Goal: Information Seeking & Learning: Find specific page/section

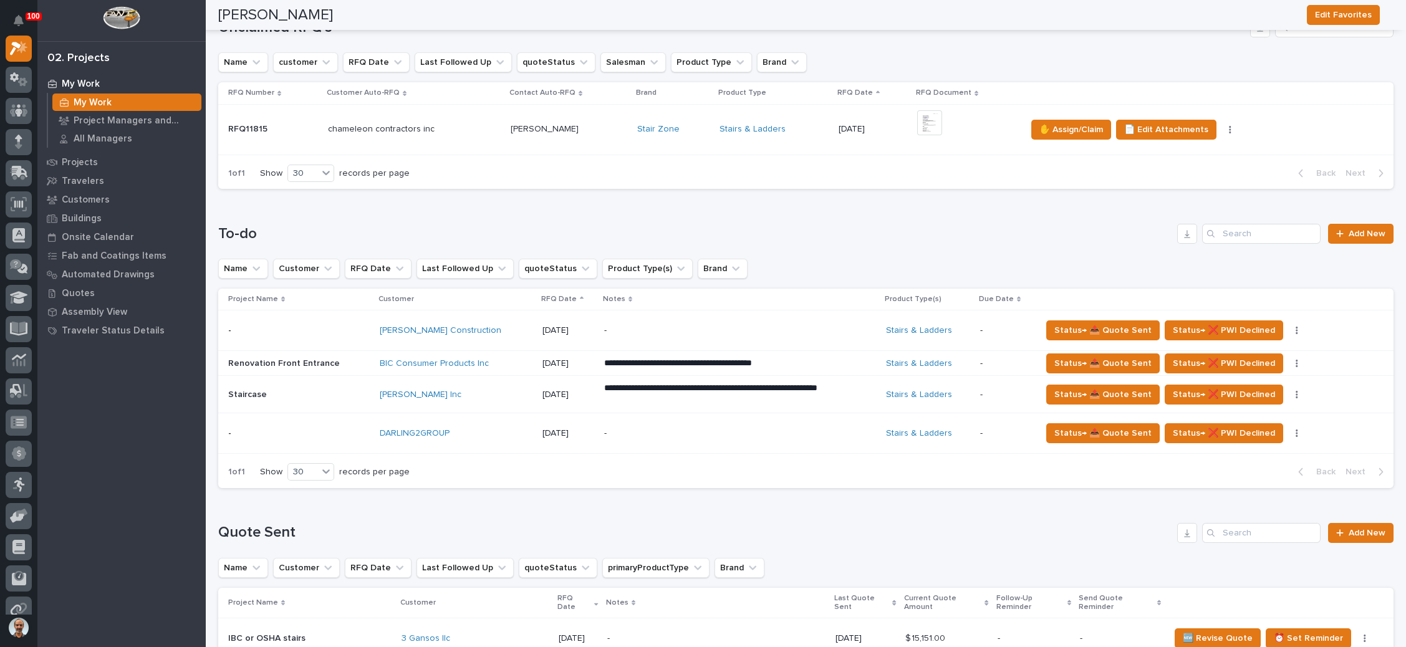
scroll to position [187, 0]
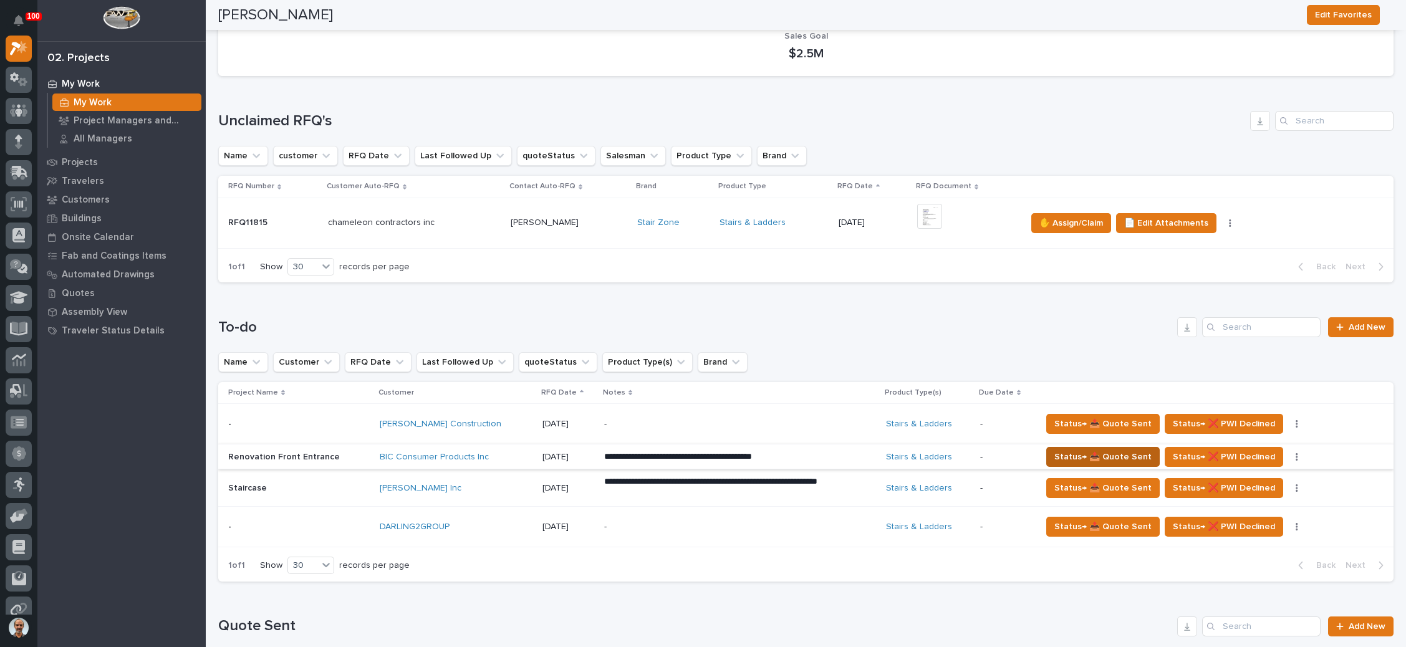
click at [1078, 454] on span "Status→ 📤 Quote Sent" at bounding box center [1102, 456] width 97 height 15
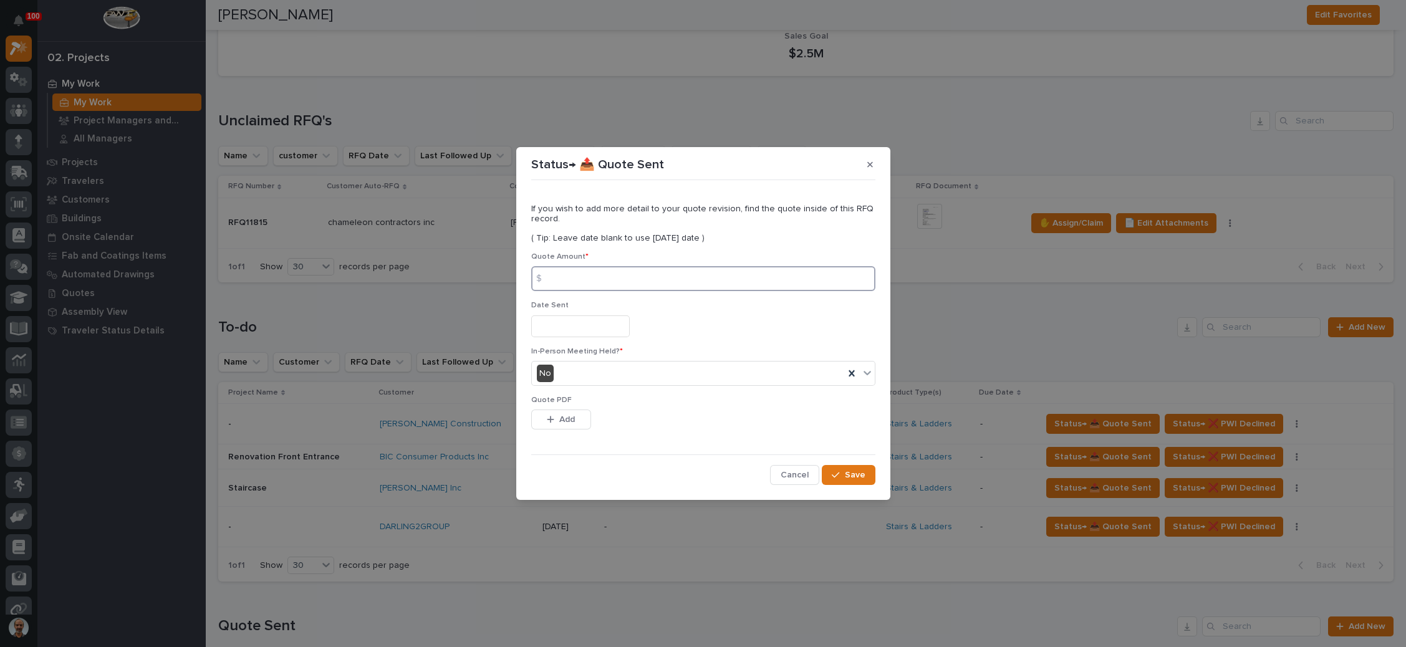
drag, startPoint x: 565, startPoint y: 277, endPoint x: 872, endPoint y: 286, distance: 306.9
click at [567, 277] on input at bounding box center [703, 278] width 344 height 25
type input "32280"
drag, startPoint x: 545, startPoint y: 323, endPoint x: 552, endPoint y: 319, distance: 7.6
click at [547, 323] on input "text" at bounding box center [580, 326] width 98 height 22
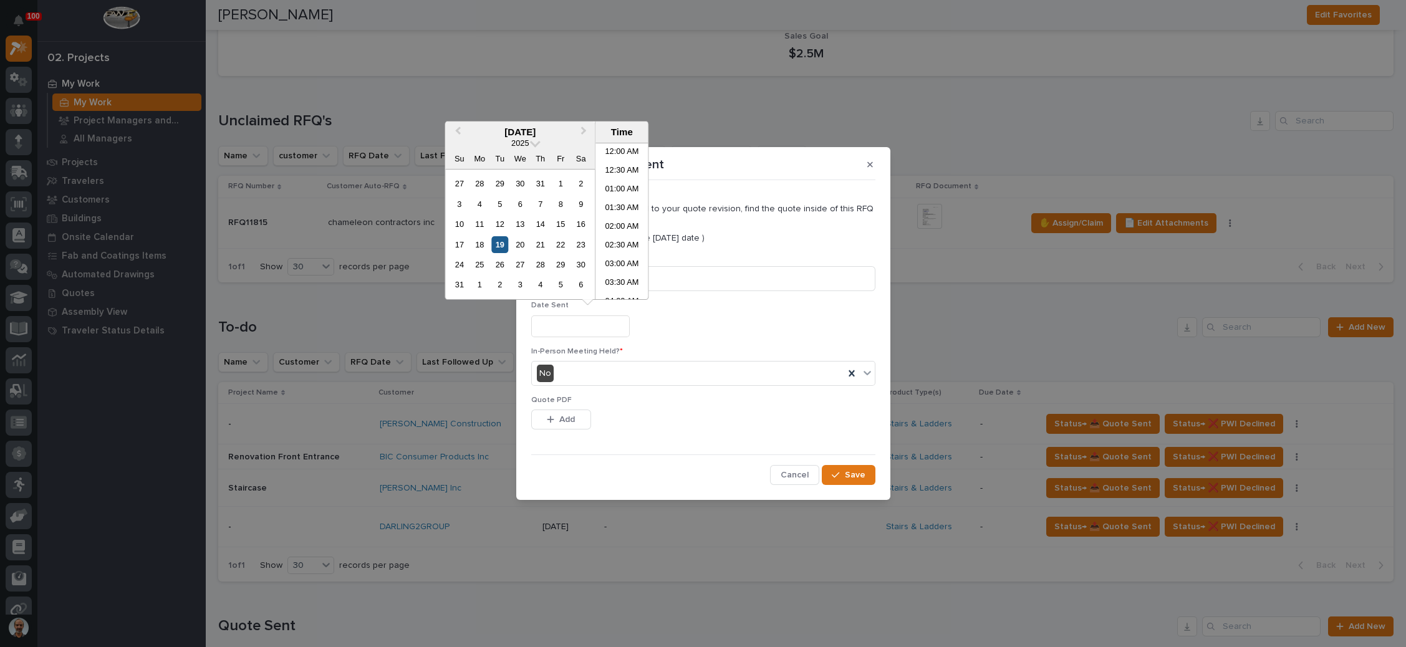
scroll to position [474, 0]
click at [495, 241] on div "19" at bounding box center [499, 244] width 17 height 17
type input "**********"
click at [570, 410] on button "Add" at bounding box center [561, 420] width 60 height 20
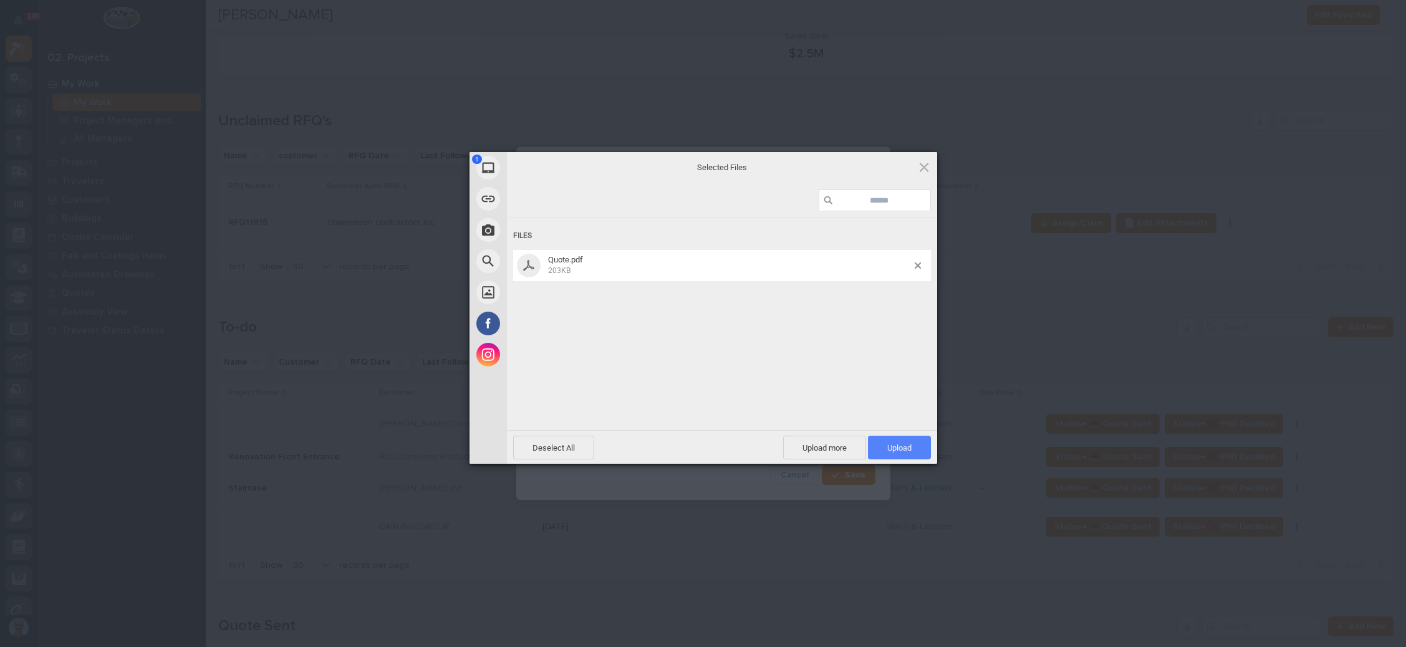
click at [902, 443] on span "Upload 1" at bounding box center [899, 447] width 24 height 9
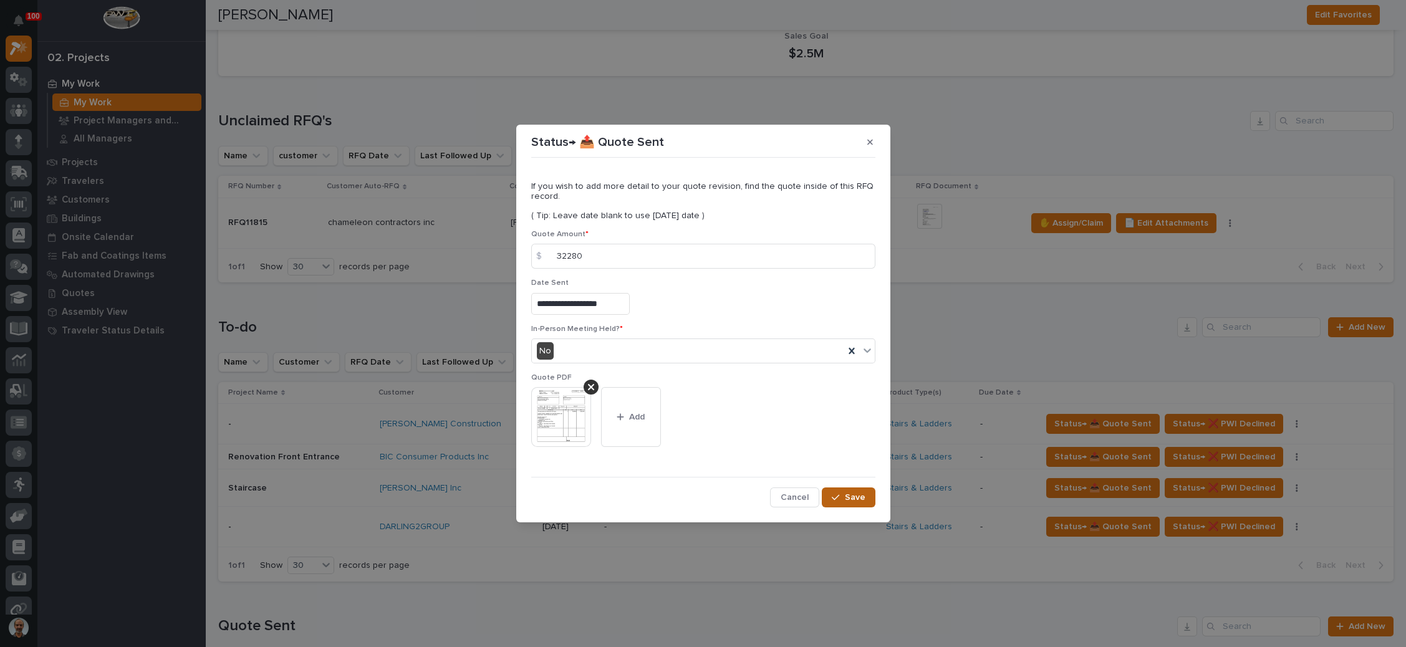
click at [842, 491] on button "Save" at bounding box center [848, 497] width 53 height 20
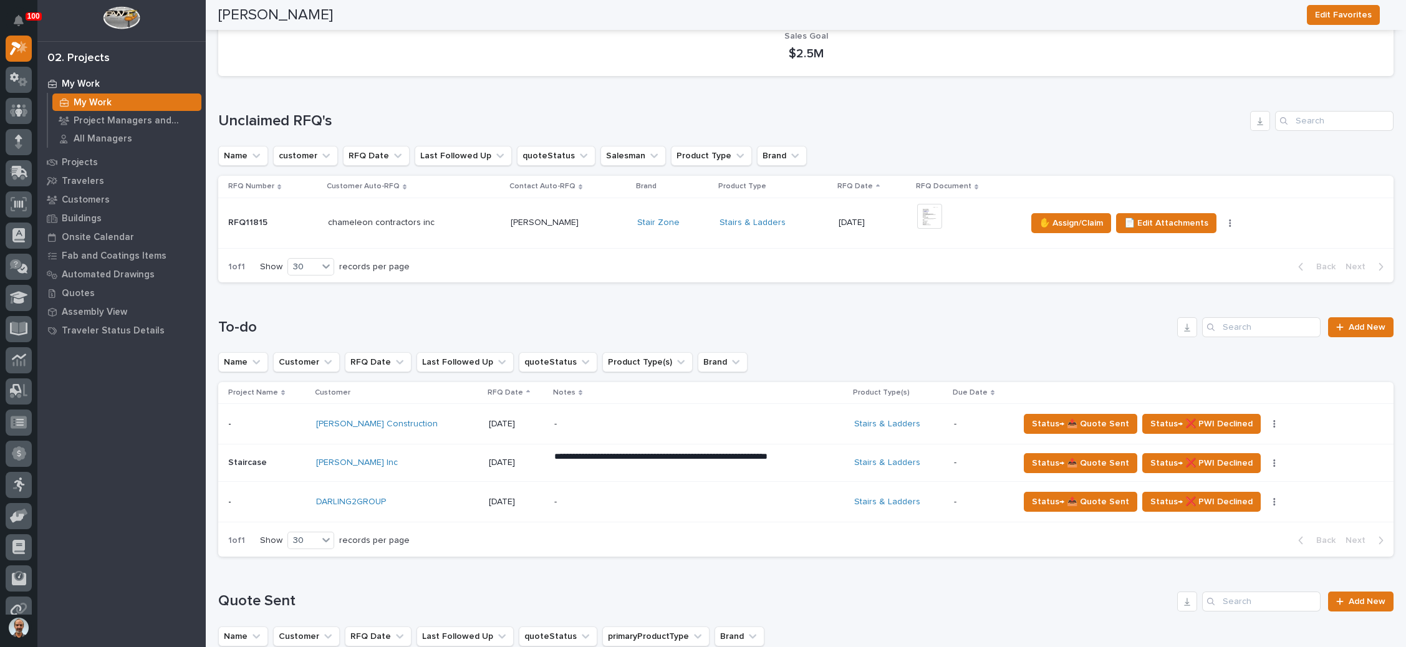
click at [757, 423] on div "-" at bounding box center [699, 424] width 290 height 38
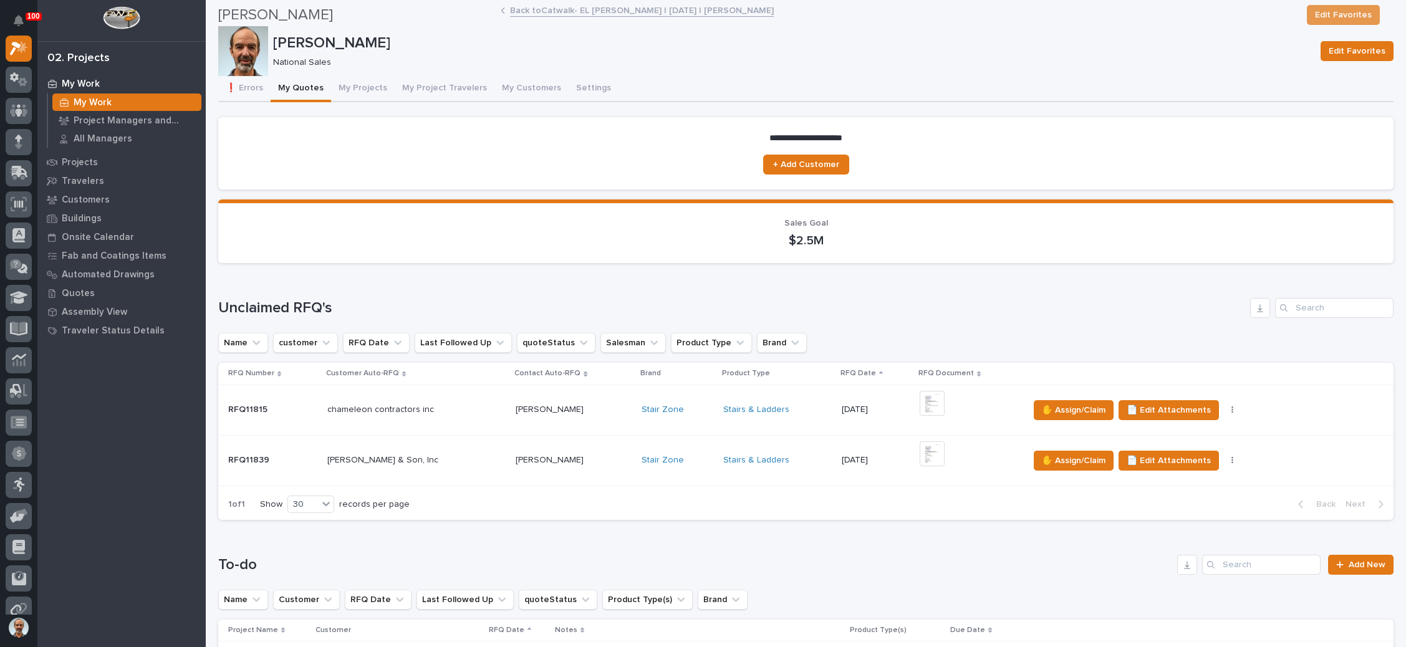
scroll to position [374, 0]
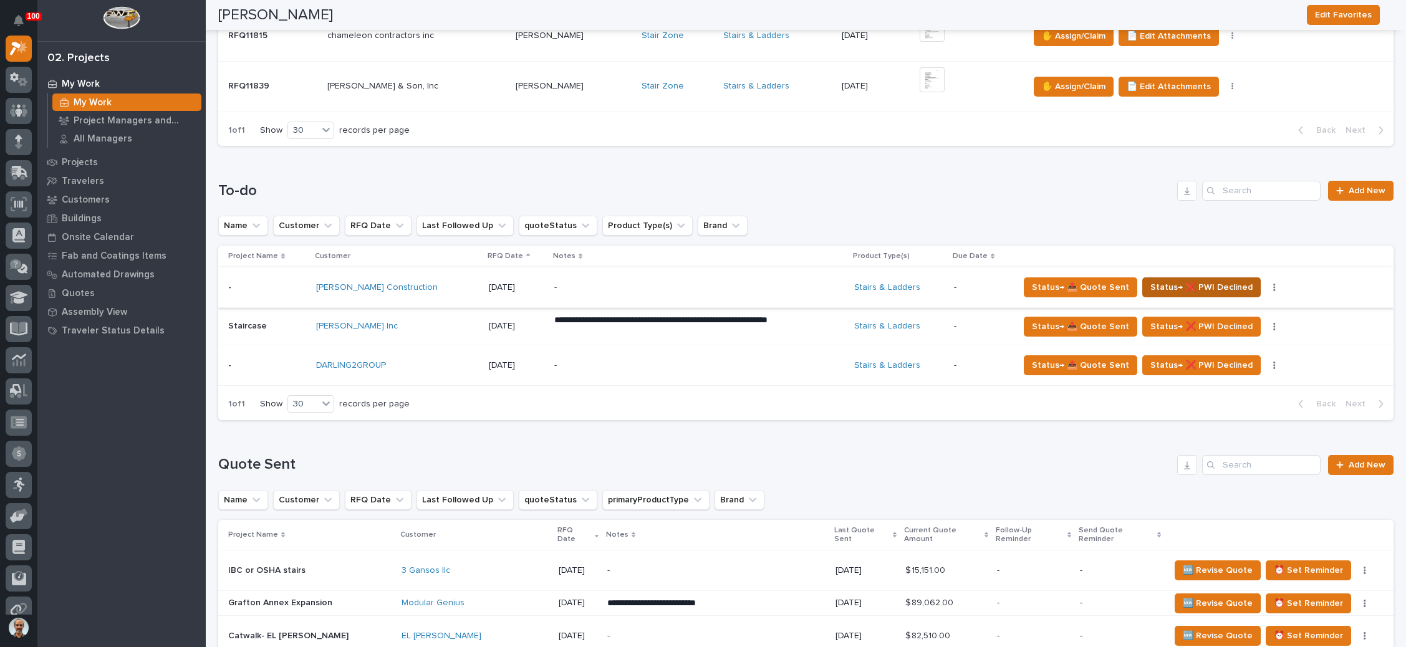
click at [1196, 283] on span "Status→ ❌ PWI Declined" at bounding box center [1201, 287] width 102 height 15
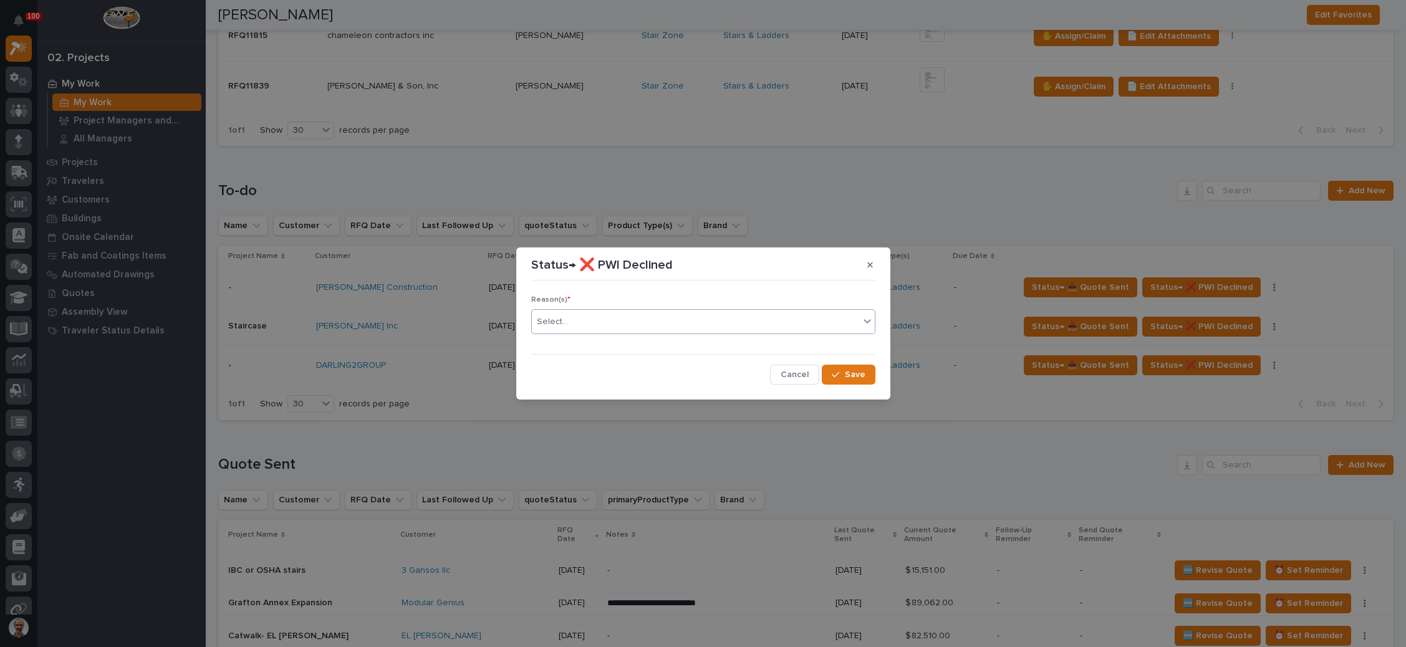
drag, startPoint x: 674, startPoint y: 320, endPoint x: 661, endPoint y: 331, distance: 16.8
click at [673, 320] on div "Select..." at bounding box center [695, 322] width 327 height 21
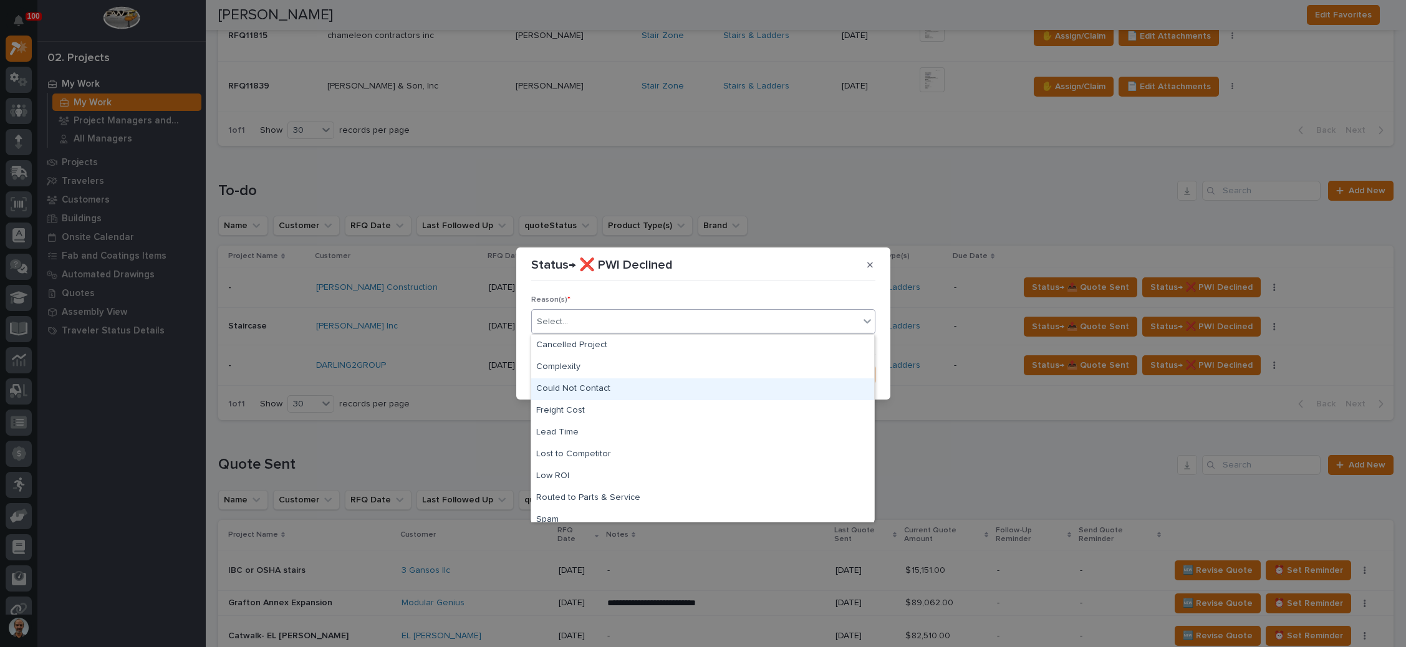
click at [608, 384] on div "Could Not Contact" at bounding box center [702, 389] width 343 height 22
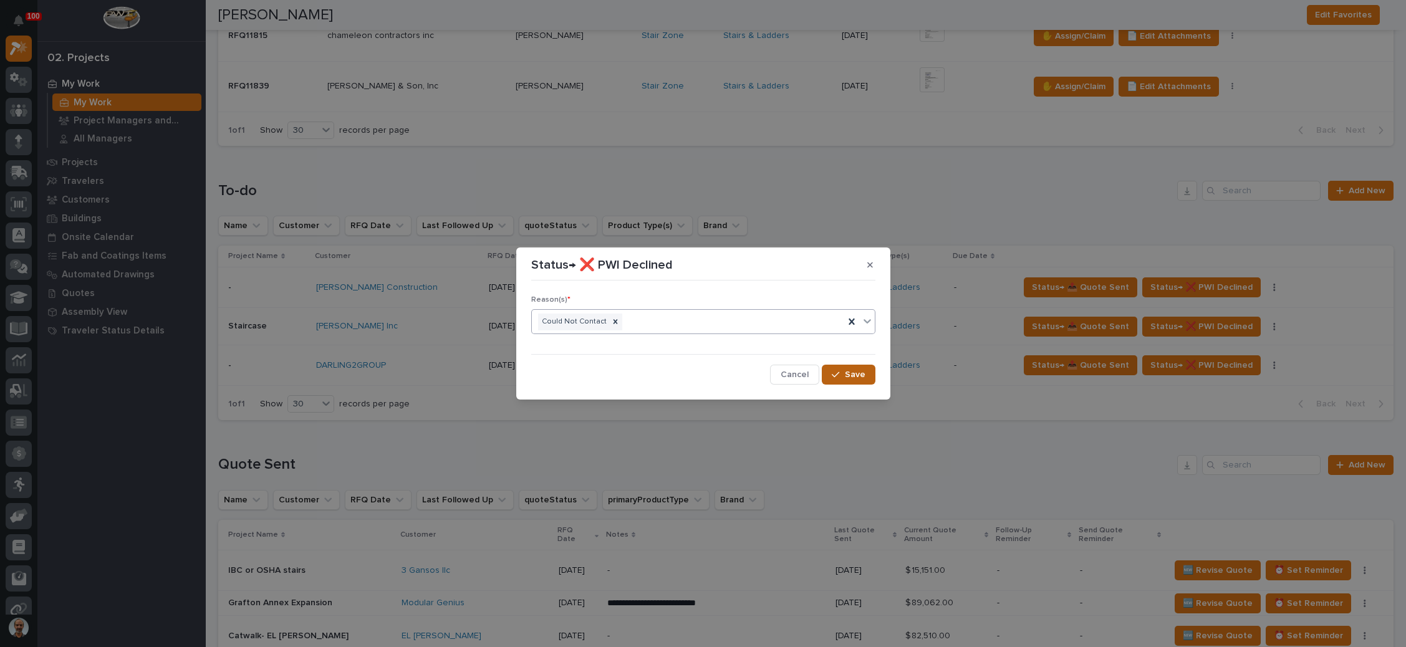
click at [848, 372] on span "Save" at bounding box center [855, 374] width 21 height 11
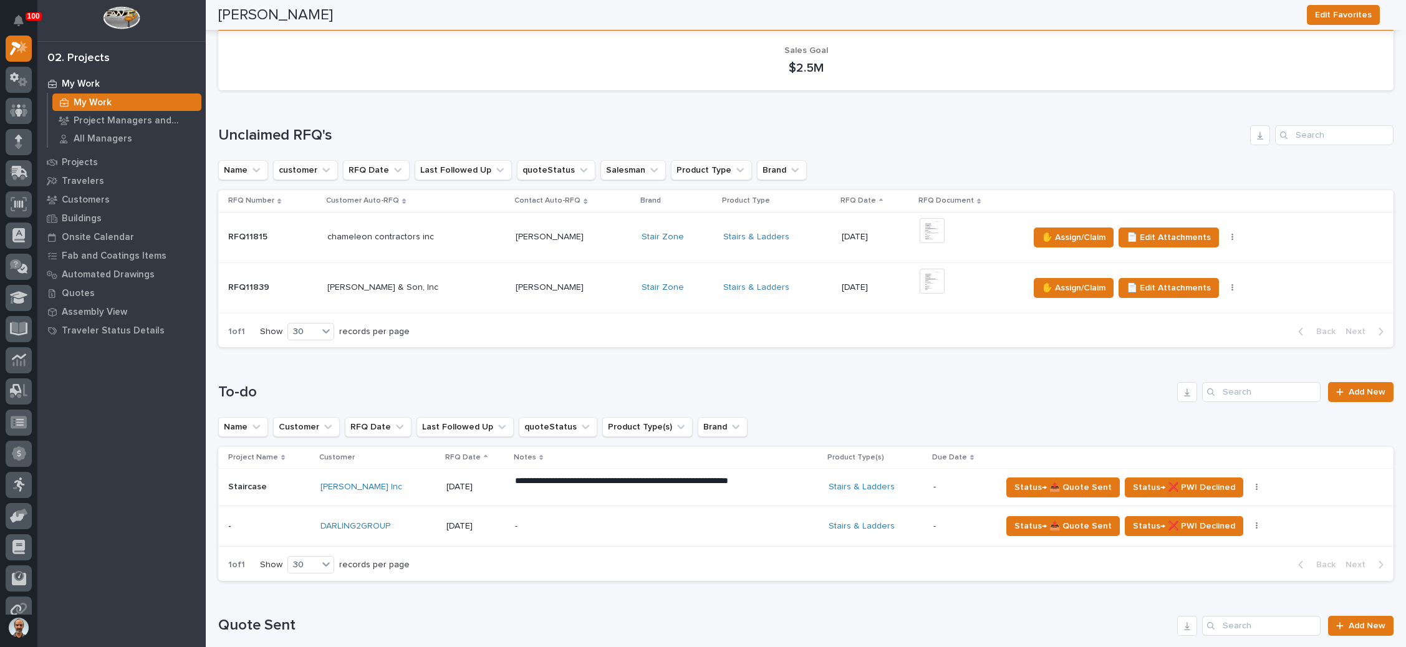
scroll to position [187, 0]
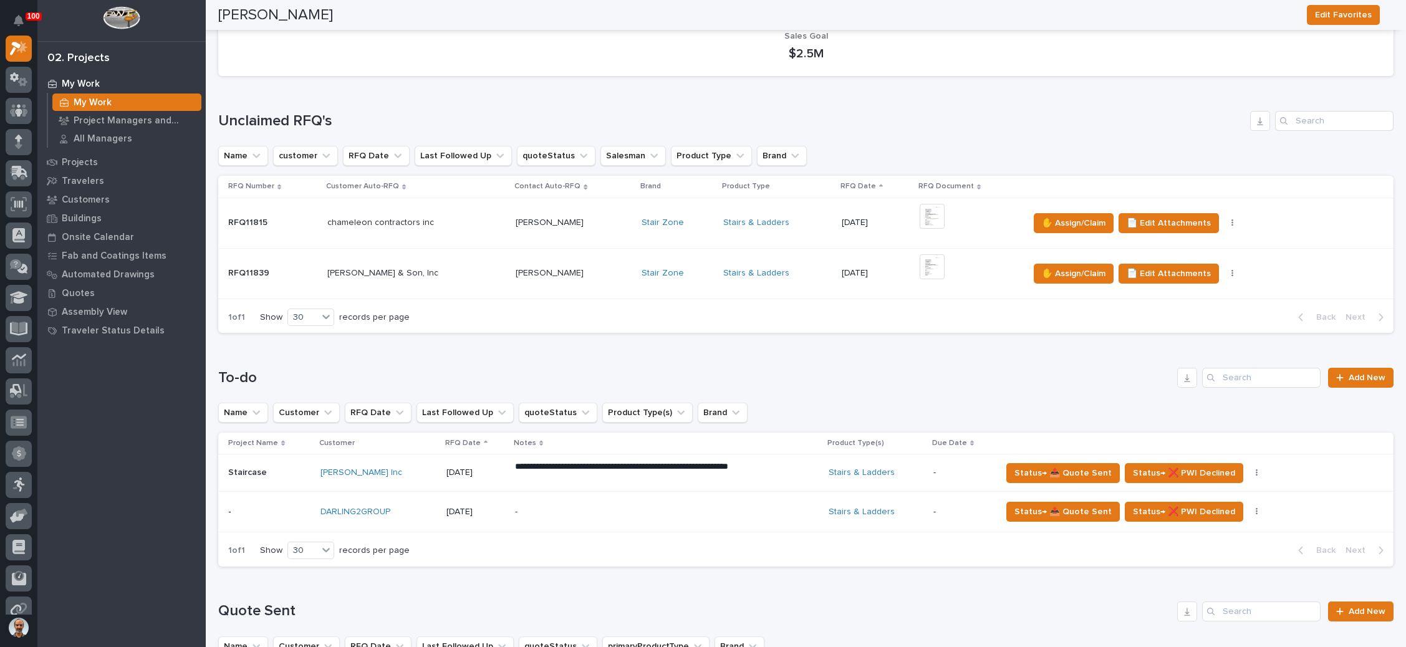
click at [955, 271] on div "+ 0" at bounding box center [969, 273] width 99 height 38
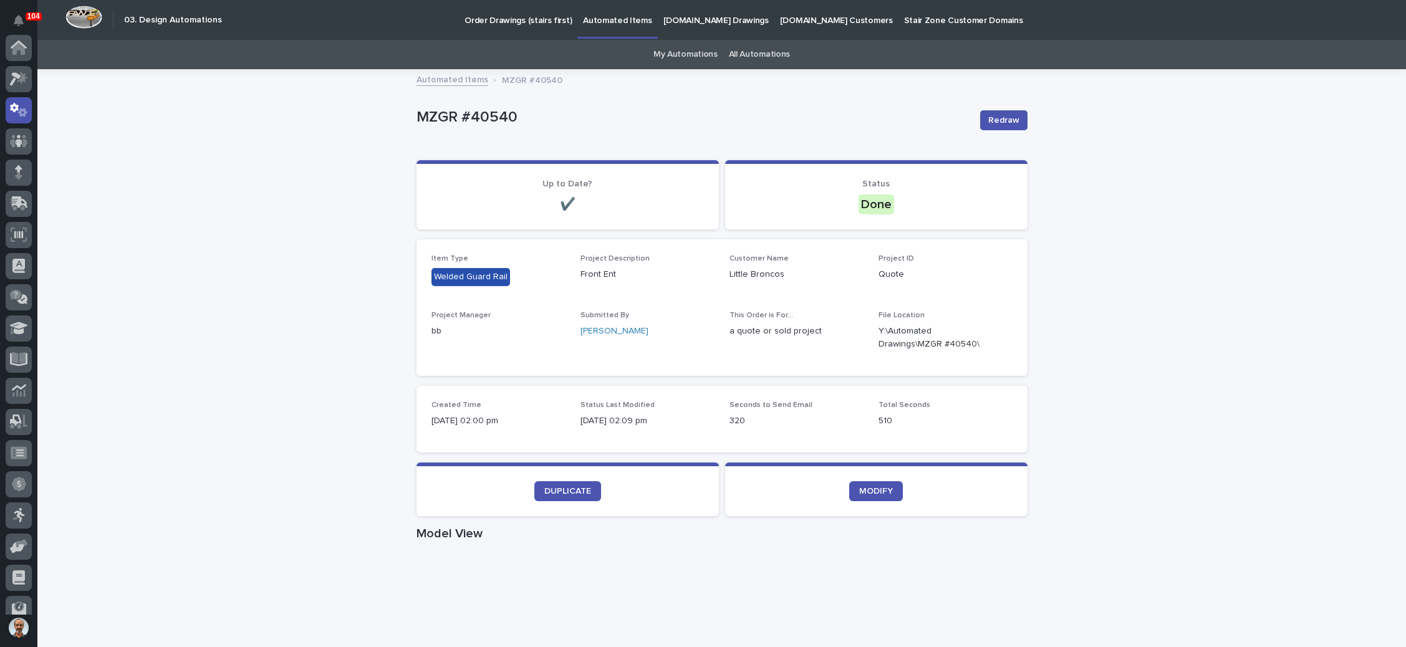
scroll to position [62, 0]
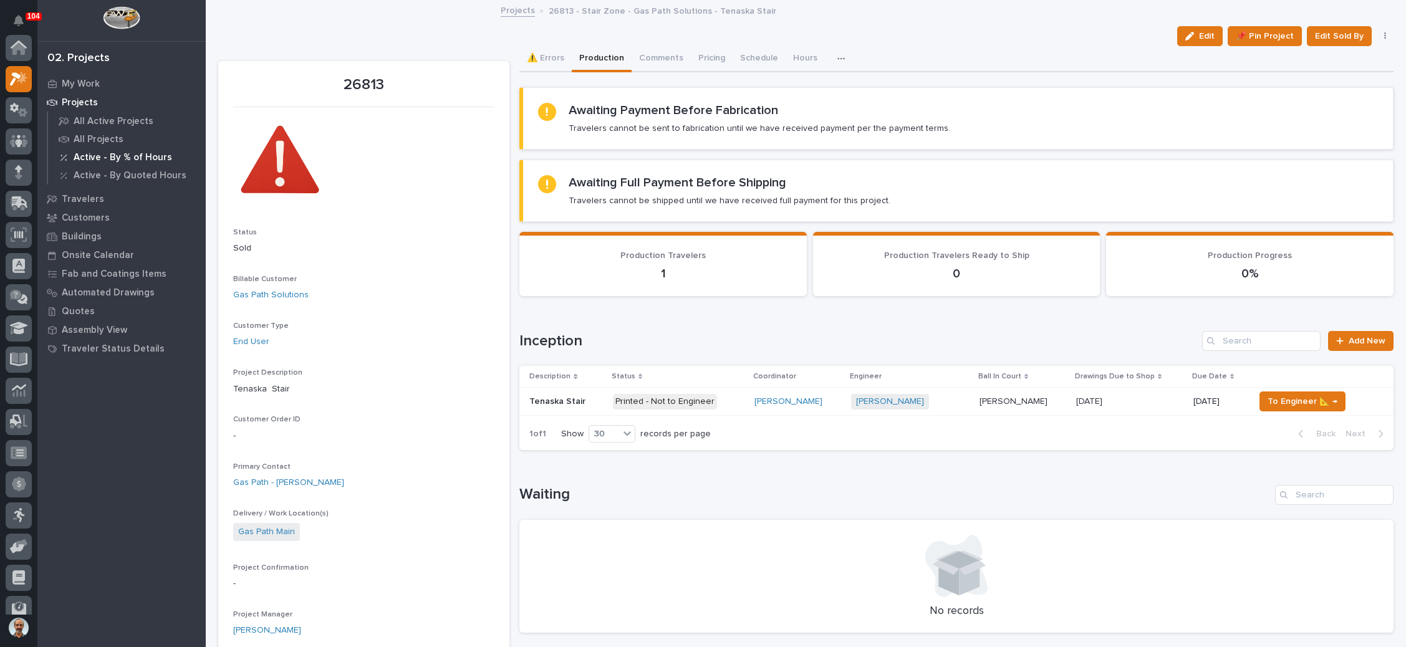
scroll to position [31, 0]
click at [8, 324] on div at bounding box center [19, 329] width 26 height 26
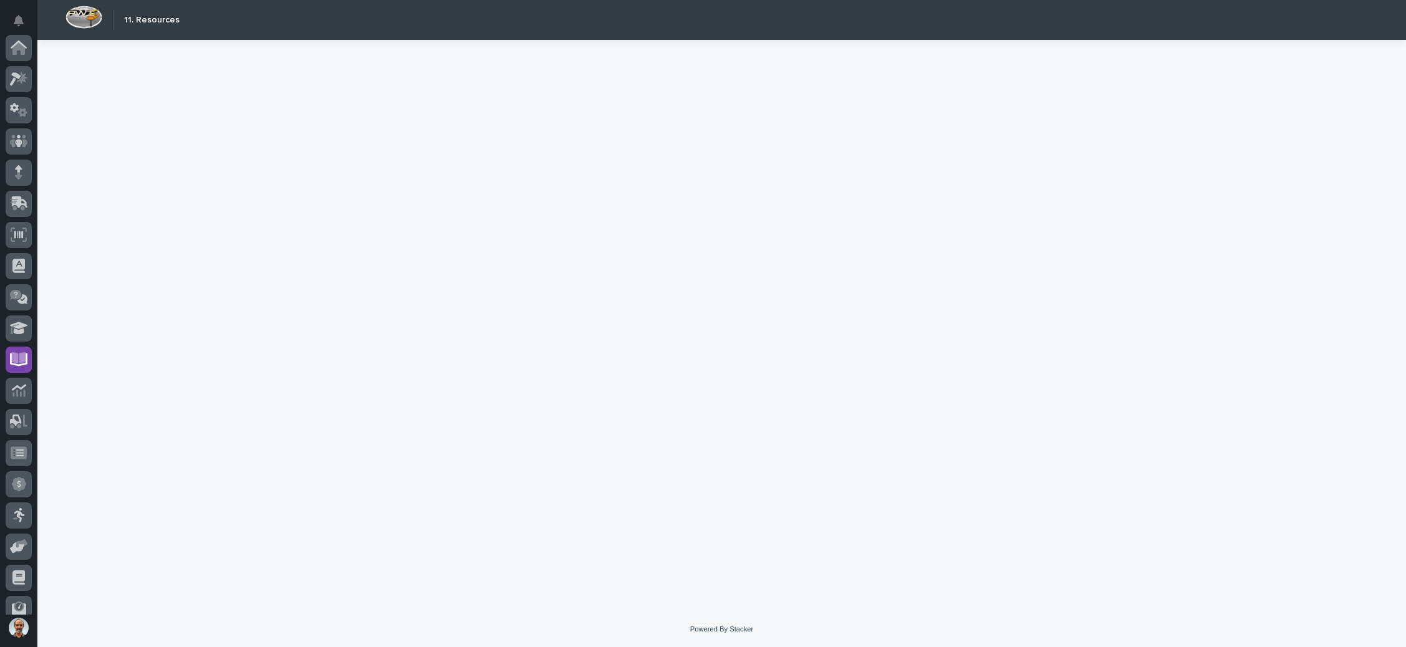
scroll to position [137, 0]
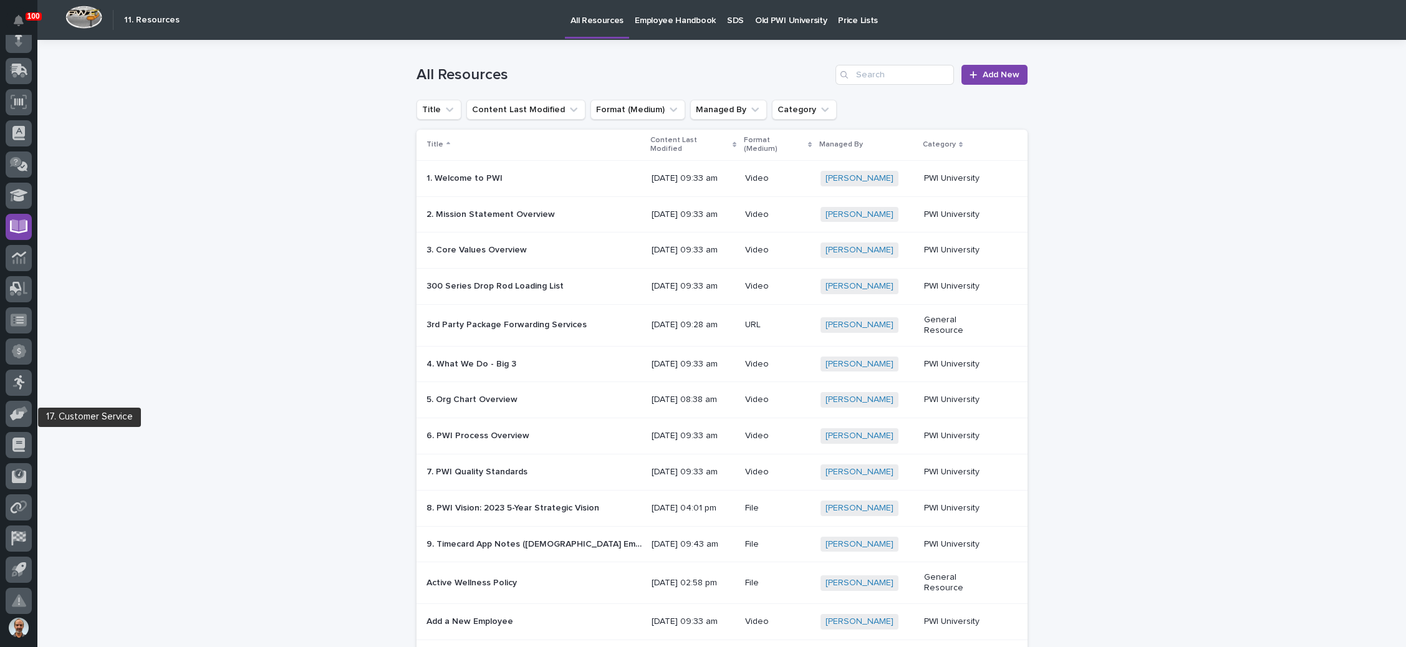
scroll to position [137, 0]
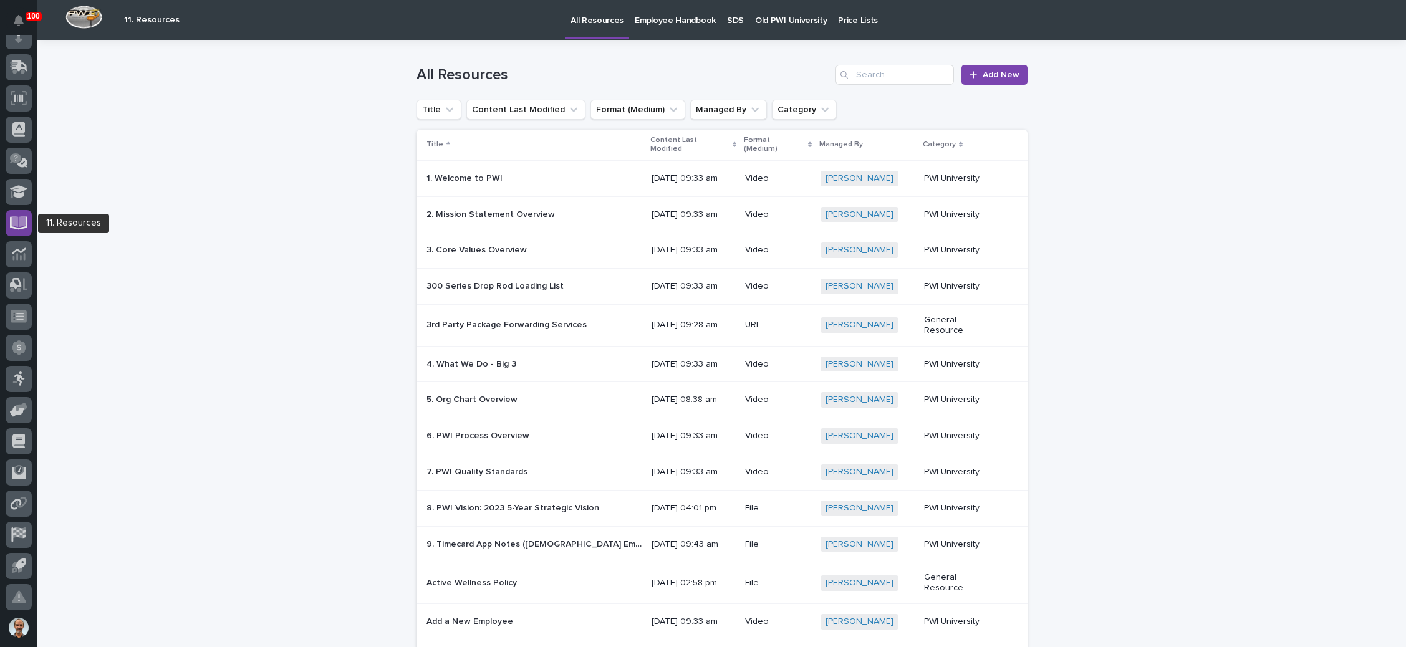
click at [18, 221] on icon at bounding box center [19, 223] width 18 height 14
click at [878, 78] on input "Search" at bounding box center [894, 75] width 118 height 20
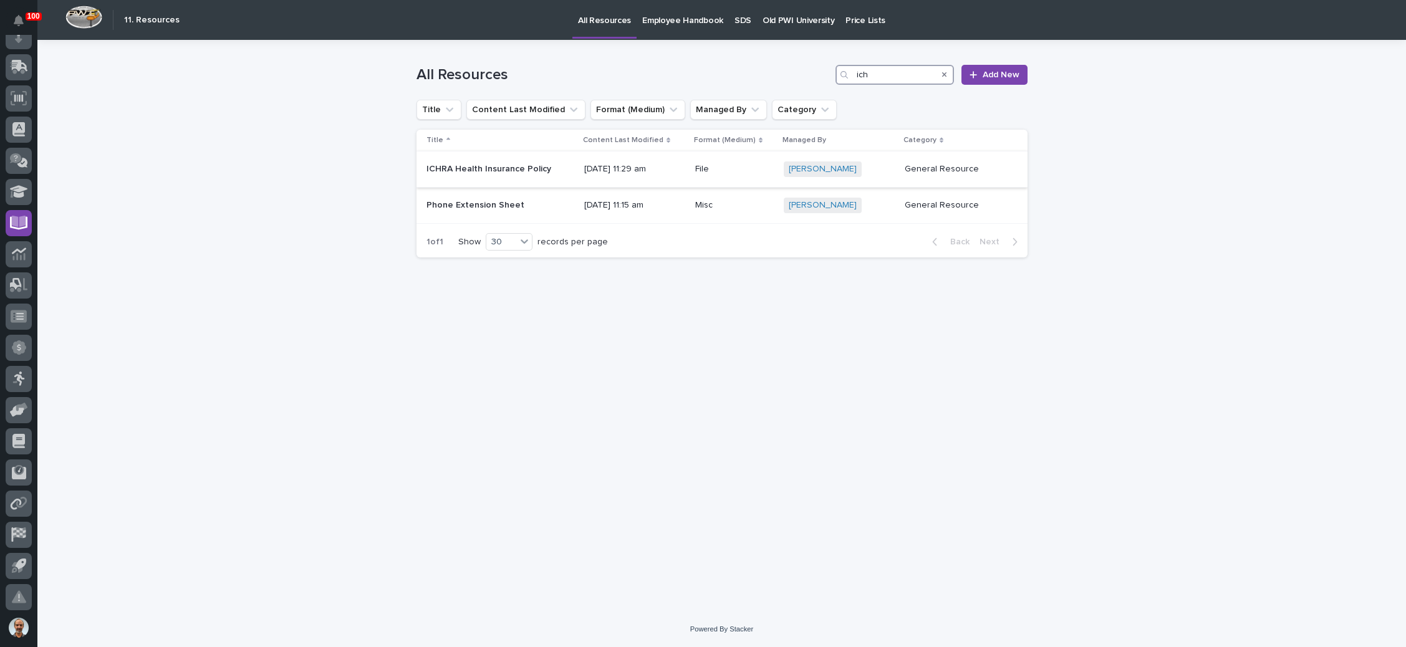
type input "ich"
click at [550, 168] on p at bounding box center [500, 169] width 148 height 11
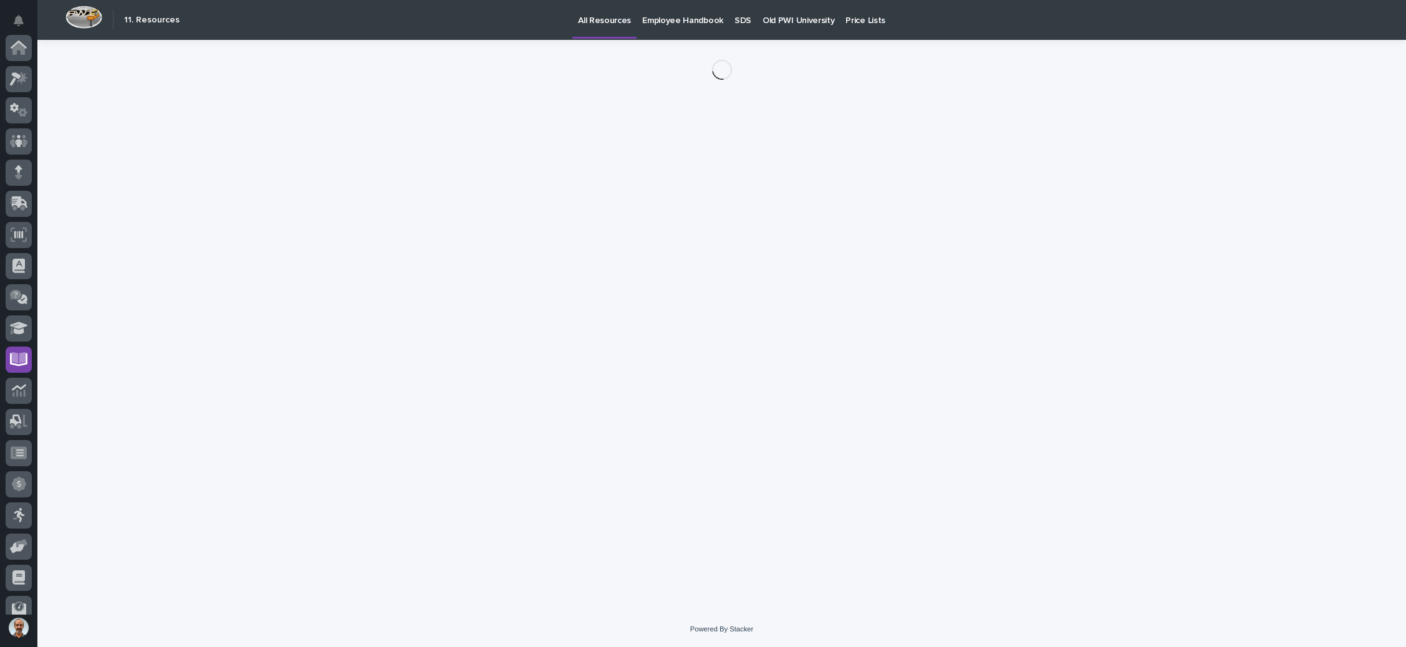
scroll to position [137, 0]
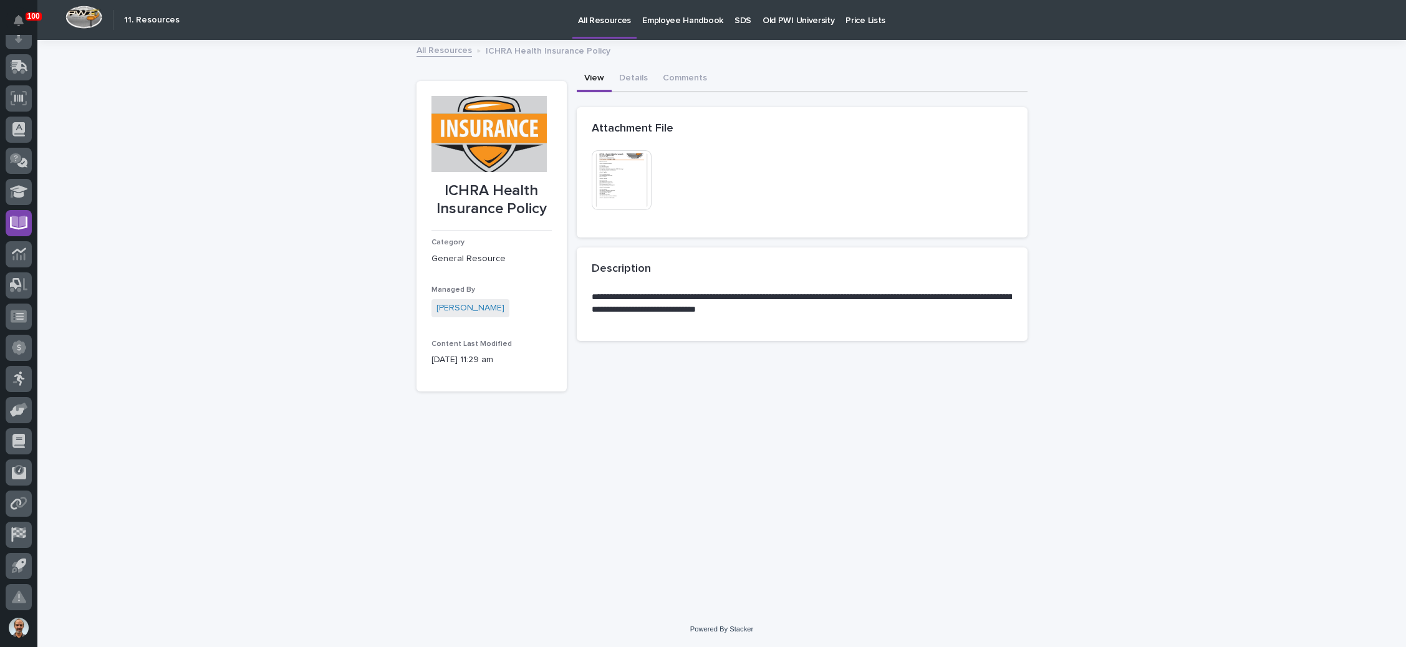
click at [627, 197] on img at bounding box center [622, 180] width 60 height 60
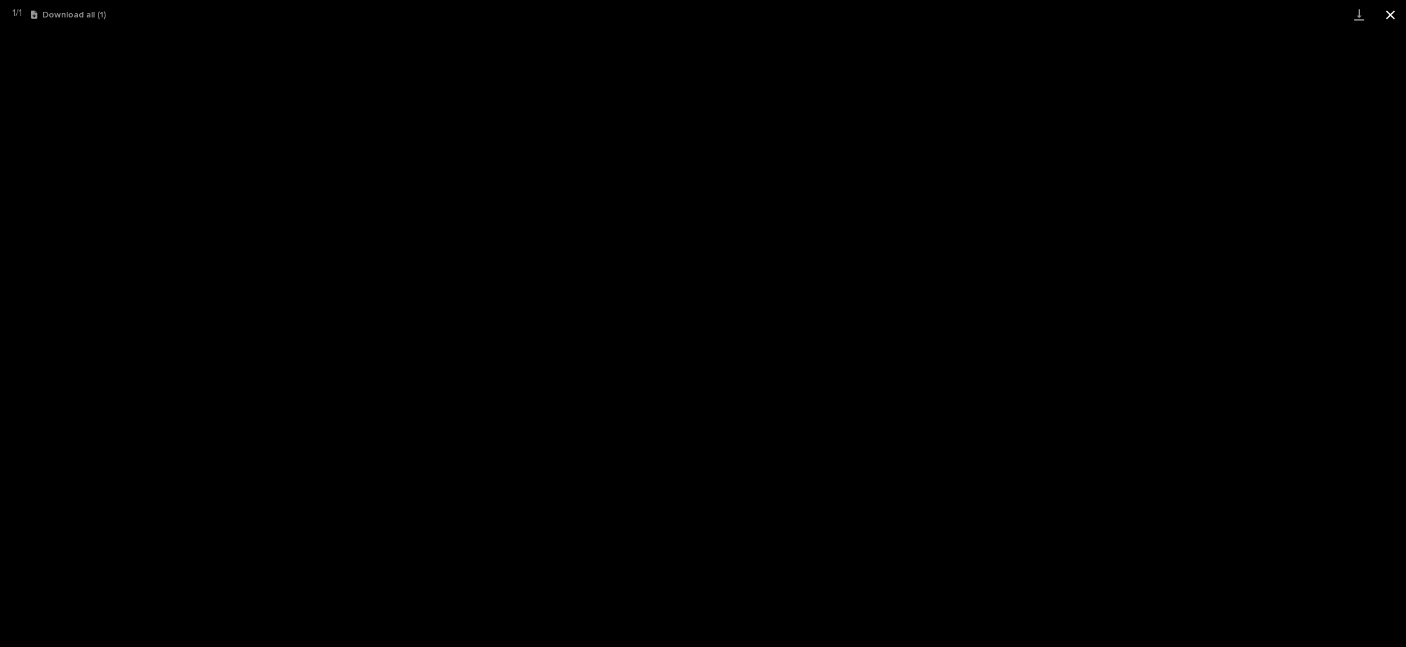
click at [1385, 16] on button "Close gallery" at bounding box center [1390, 14] width 31 height 29
